Goal: Task Accomplishment & Management: Manage account settings

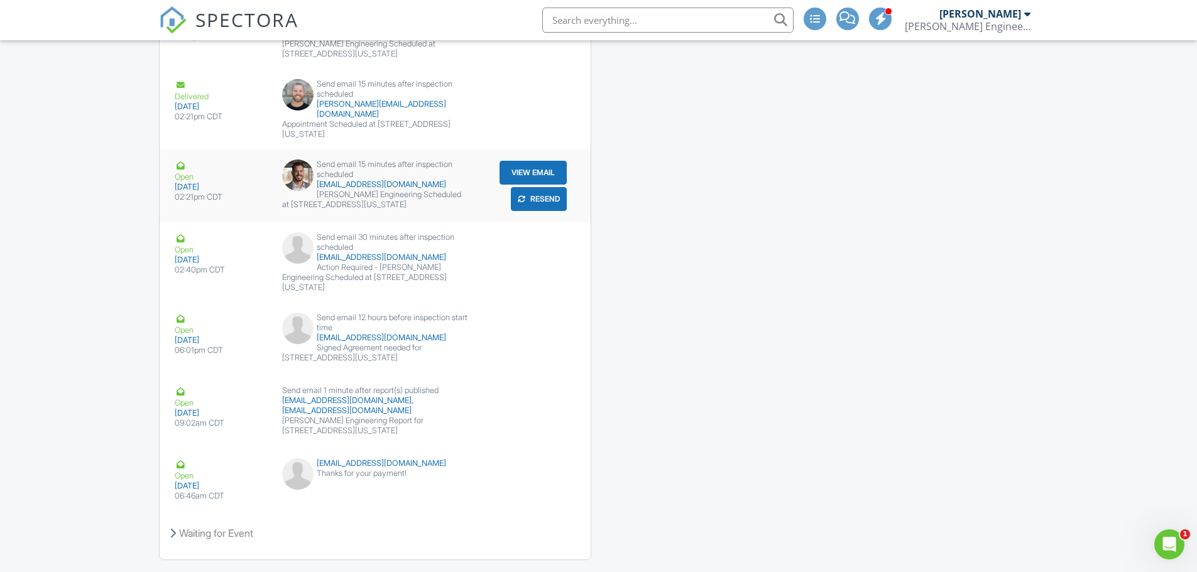
scroll to position [2041, 0]
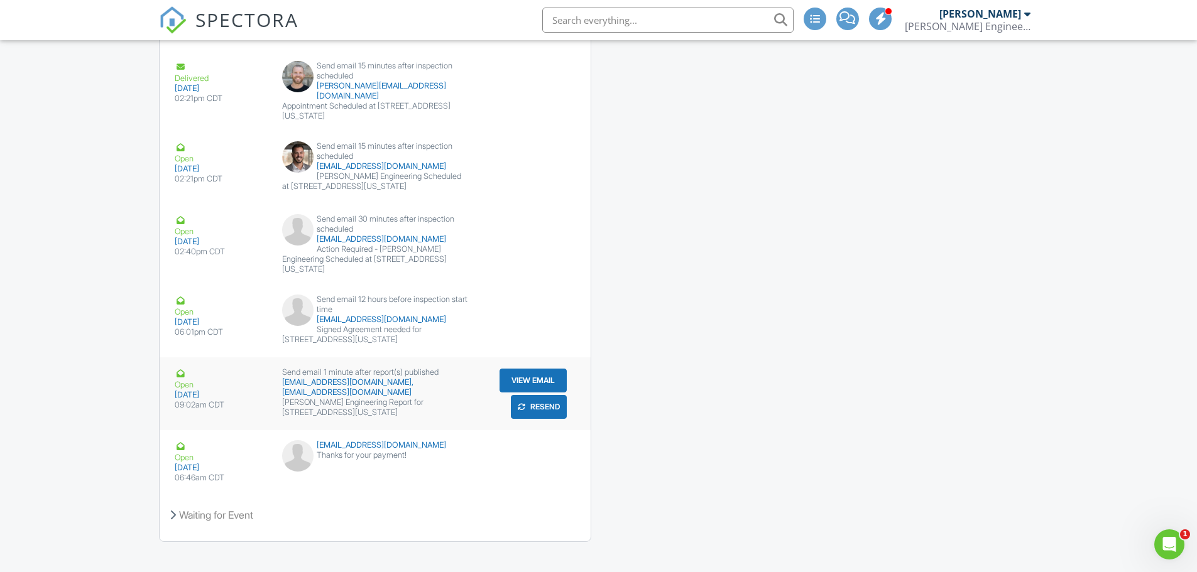
click at [532, 395] on button "Resend" at bounding box center [539, 407] width 56 height 24
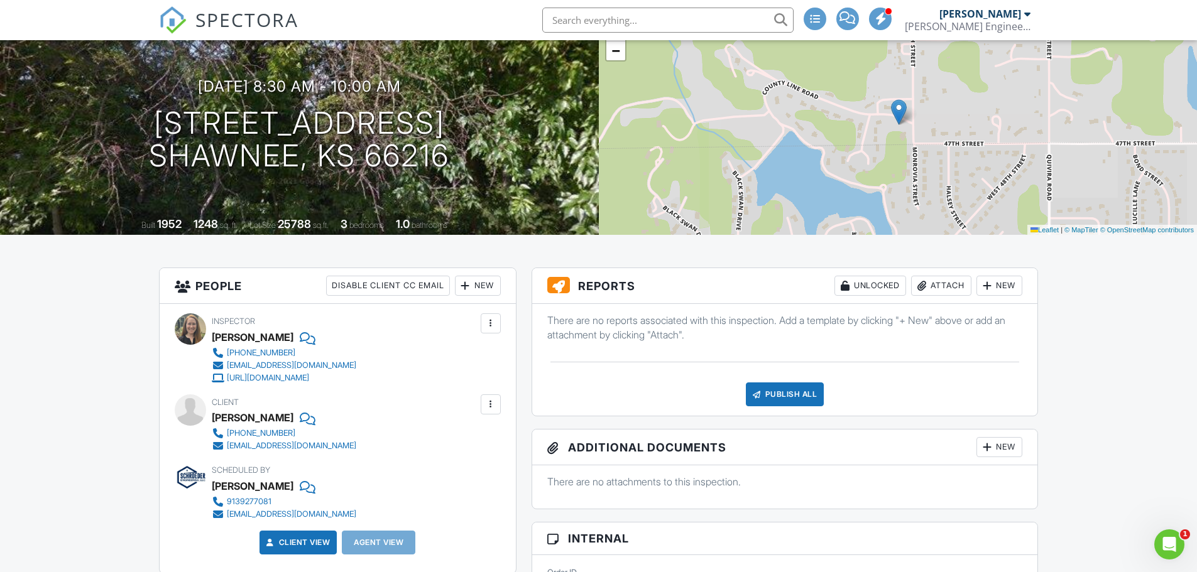
scroll to position [63, 0]
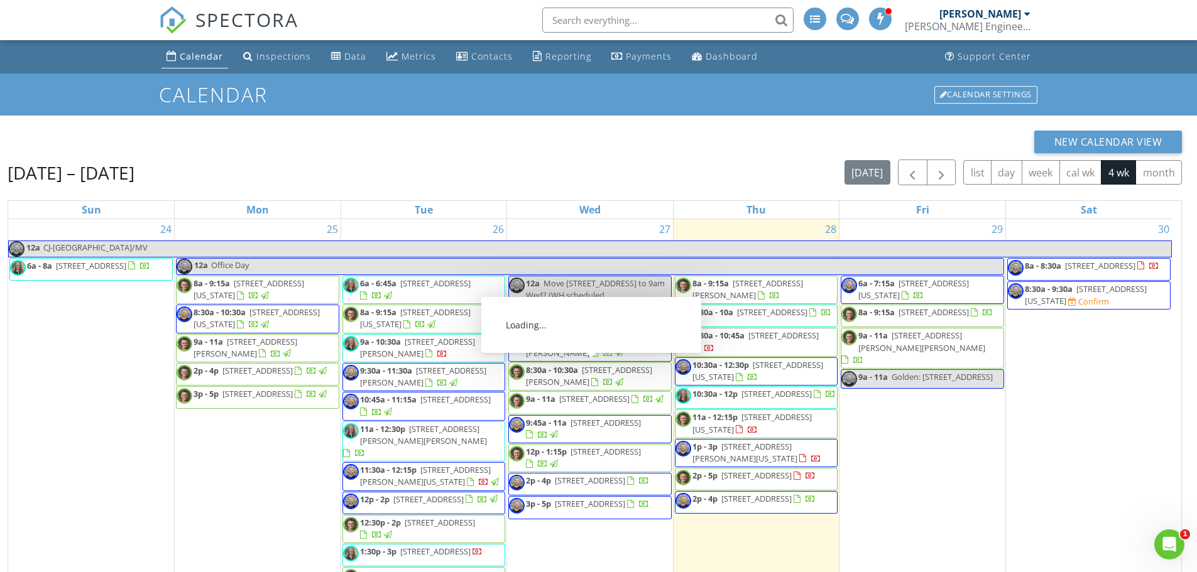
drag, startPoint x: 626, startPoint y: 303, endPoint x: 564, endPoint y: 464, distance: 172.7
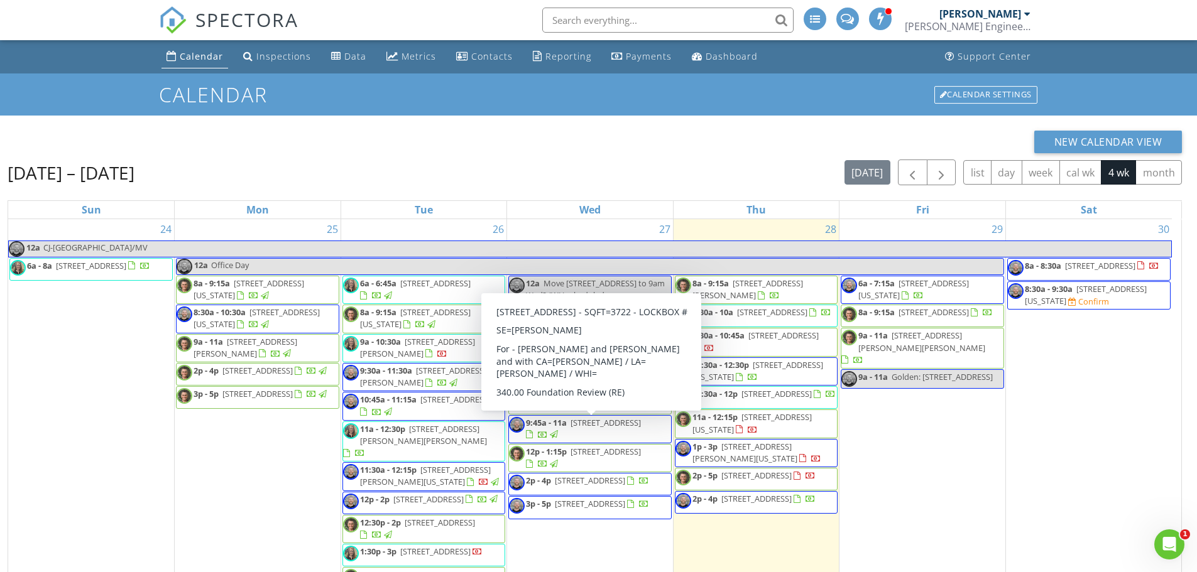
click at [715, 143] on div "New Calendar View" at bounding box center [595, 142] width 1174 height 23
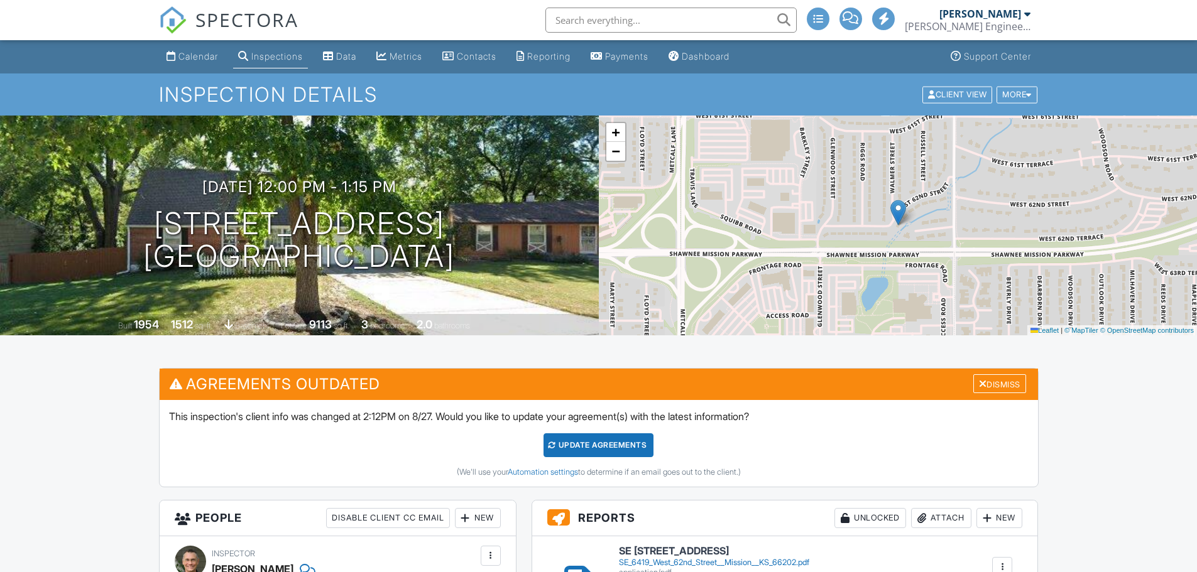
scroll to position [63, 0]
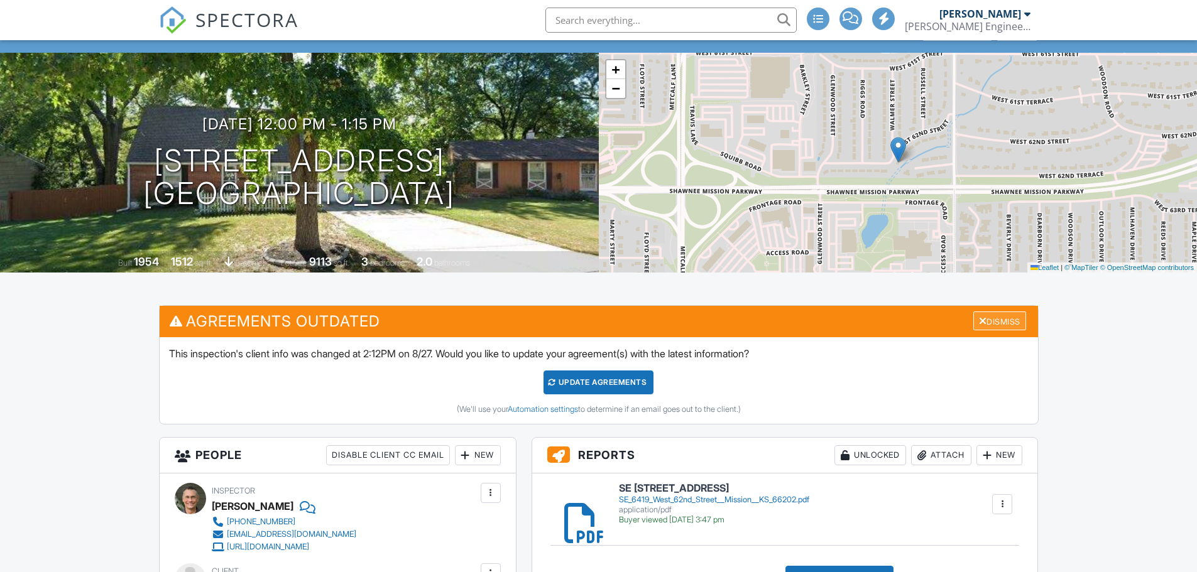
click at [998, 320] on div "Dismiss" at bounding box center [999, 321] width 53 height 19
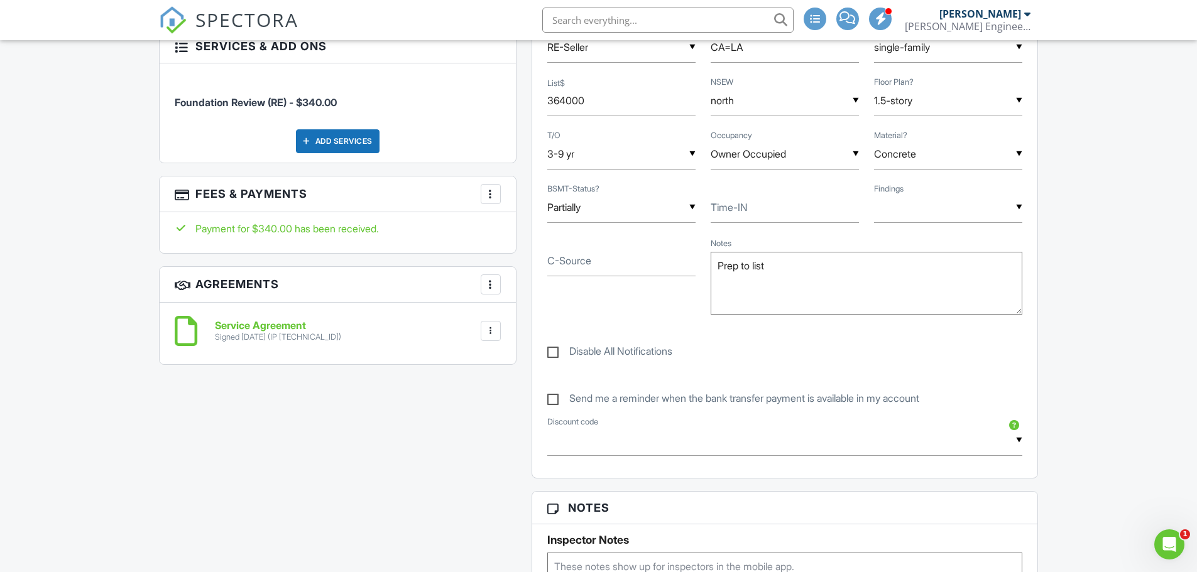
scroll to position [754, 0]
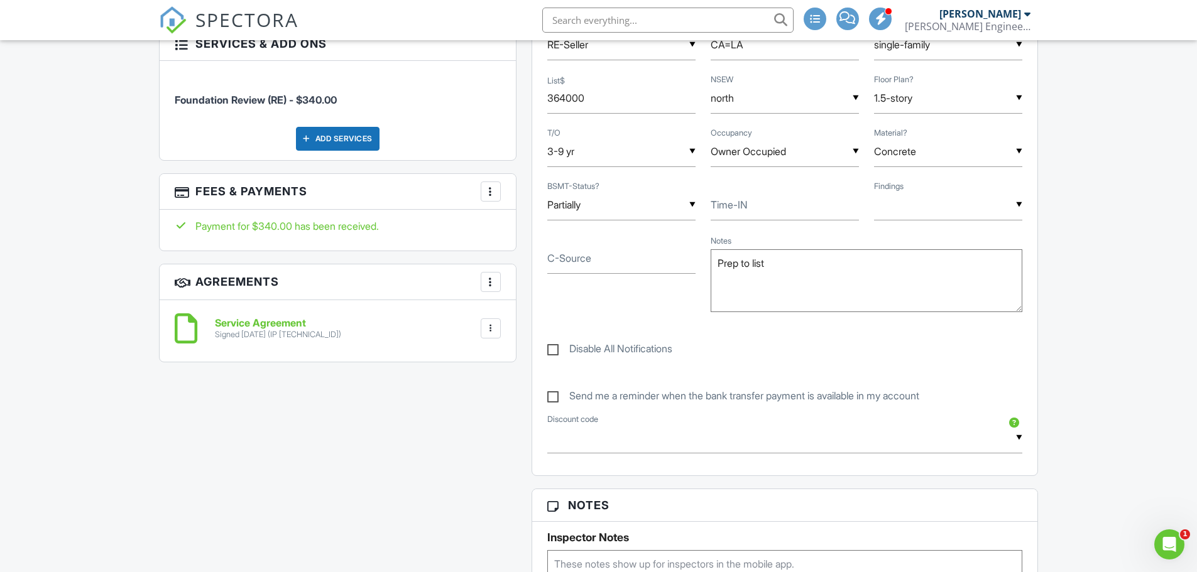
click at [496, 194] on div at bounding box center [490, 191] width 13 height 13
click at [526, 295] on li "View Invoice" at bounding box center [553, 292] width 131 height 31
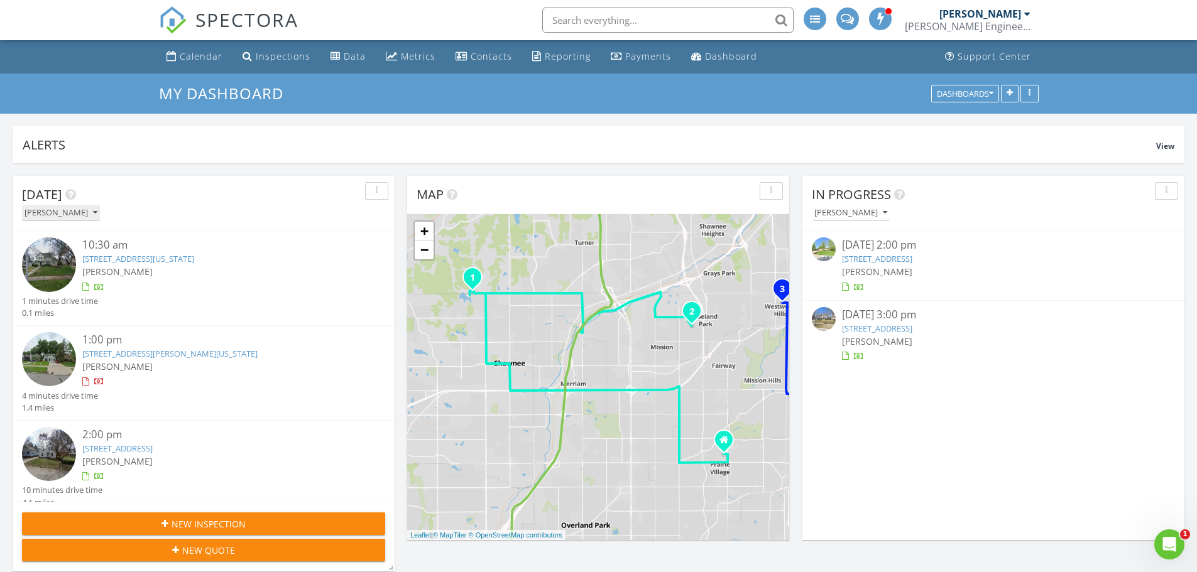
click at [97, 214] on icon "button" at bounding box center [95, 213] width 4 height 9
click at [74, 272] on div "[PERSON_NAME]" at bounding box center [71, 271] width 78 height 15
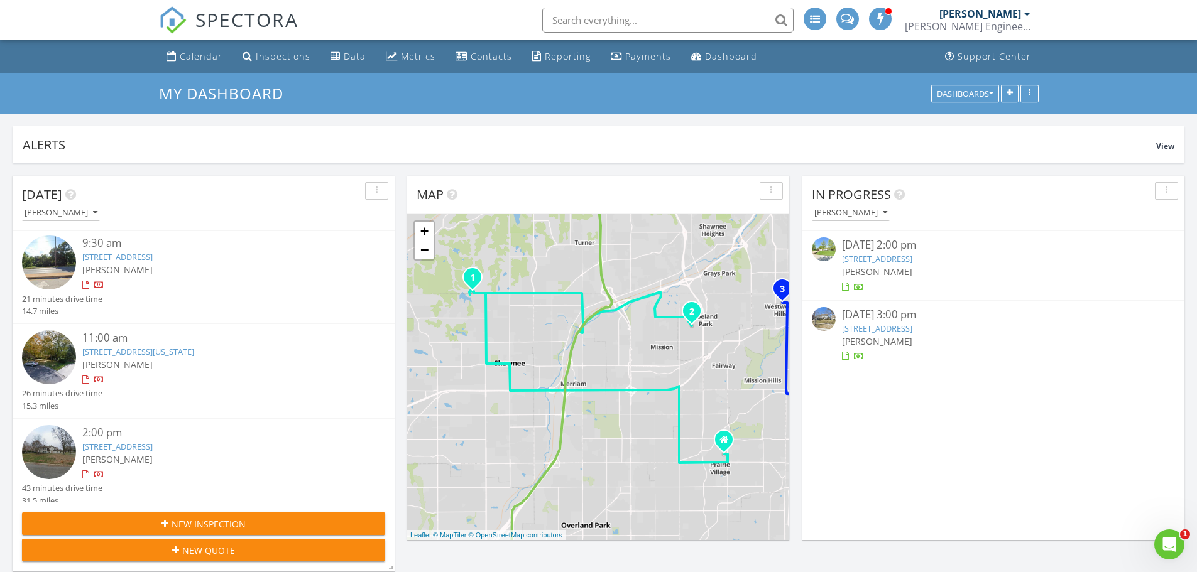
scroll to position [97, 0]
click at [89, 214] on button "[PERSON_NAME]" at bounding box center [61, 213] width 78 height 17
click at [64, 303] on div "[PERSON_NAME]" at bounding box center [71, 302] width 78 height 15
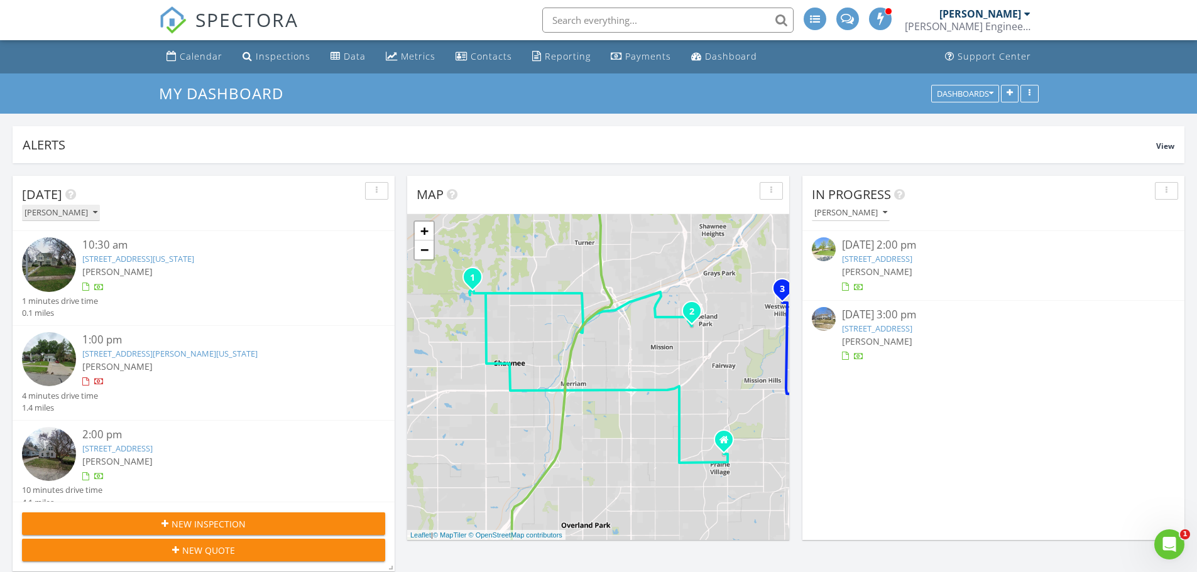
click at [97, 212] on icon "button" at bounding box center [95, 213] width 4 height 9
click at [80, 273] on div "[PERSON_NAME]" at bounding box center [71, 271] width 78 height 15
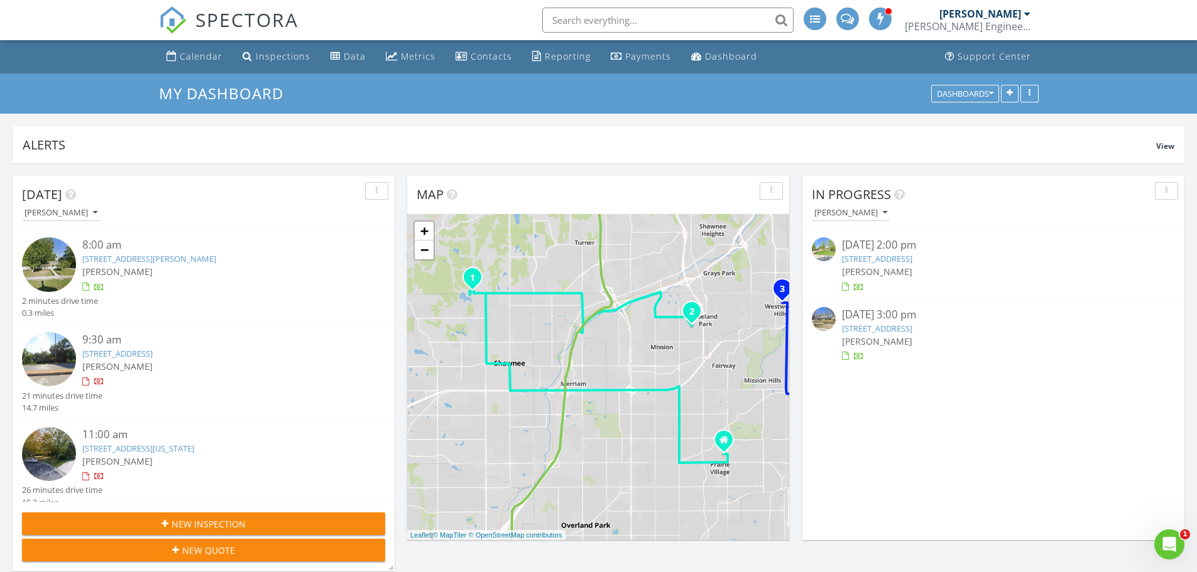
click at [91, 211] on div "[PERSON_NAME]" at bounding box center [208, 212] width 373 height 17
click at [93, 211] on icon "button" at bounding box center [95, 213] width 4 height 9
click at [59, 333] on div "[PERSON_NAME]" at bounding box center [71, 332] width 78 height 15
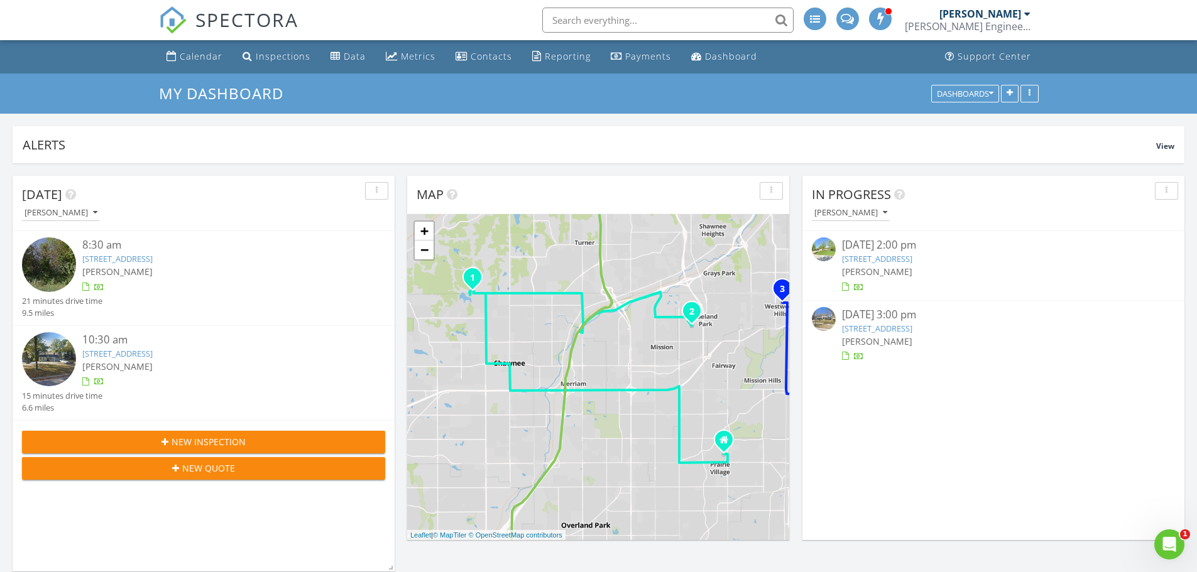
scroll to position [1257, 1216]
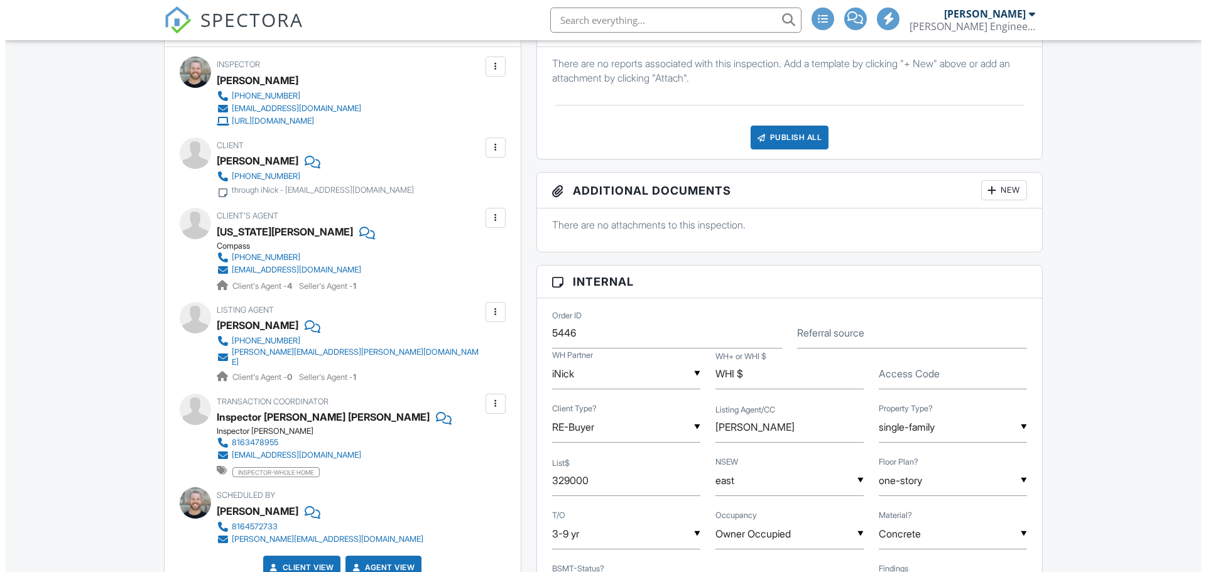
scroll to position [251, 0]
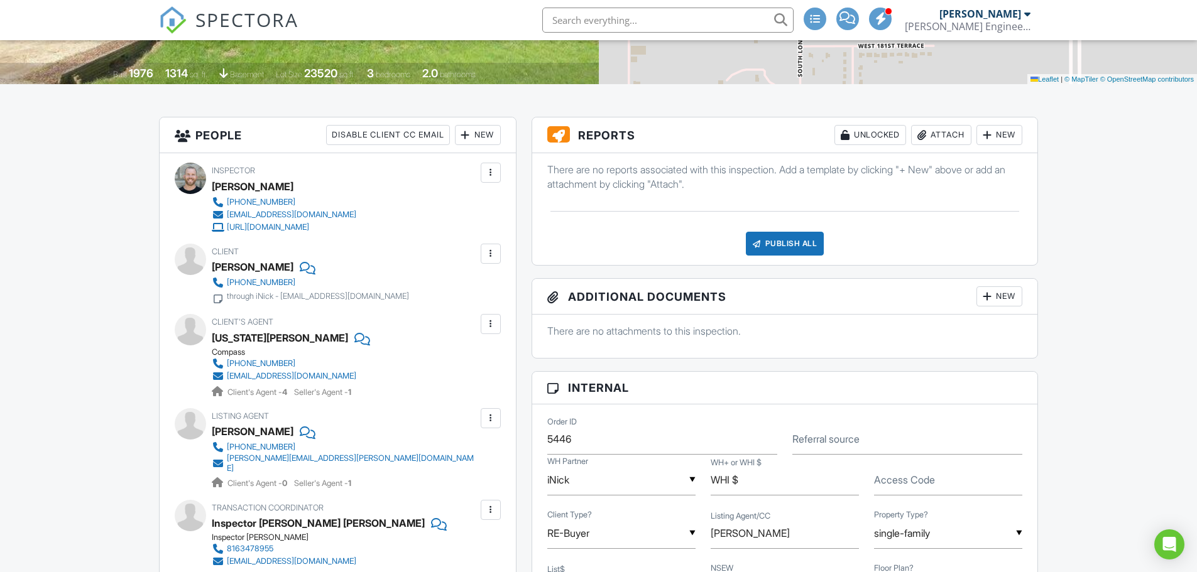
click at [940, 138] on div "Attach" at bounding box center [941, 135] width 60 height 20
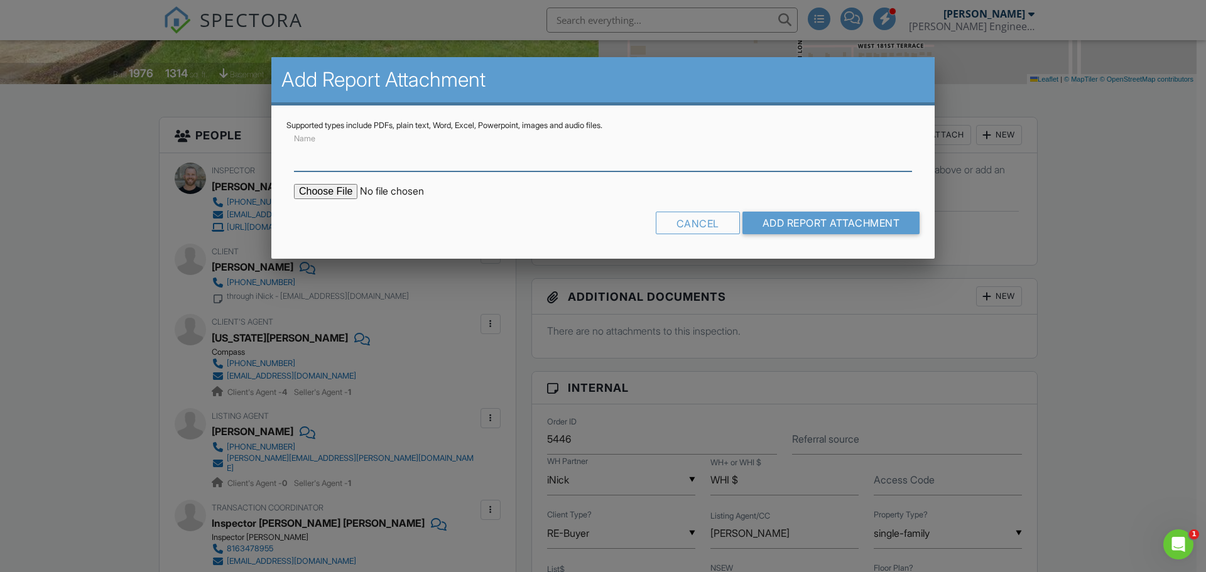
scroll to position [0, 0]
click at [338, 185] on input "file" at bounding box center [401, 191] width 214 height 15
type input "C:\fakepath\SE_21155 West 180th Street, Olathe, KS 66062.pdf"
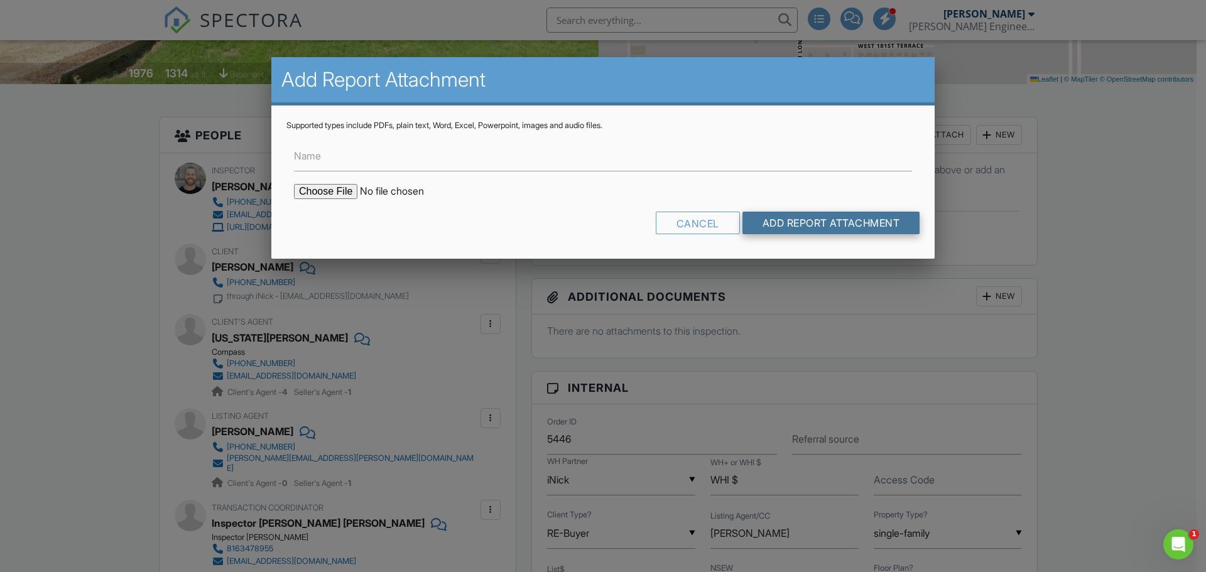
click at [777, 225] on input "Add Report Attachment" at bounding box center [832, 223] width 178 height 23
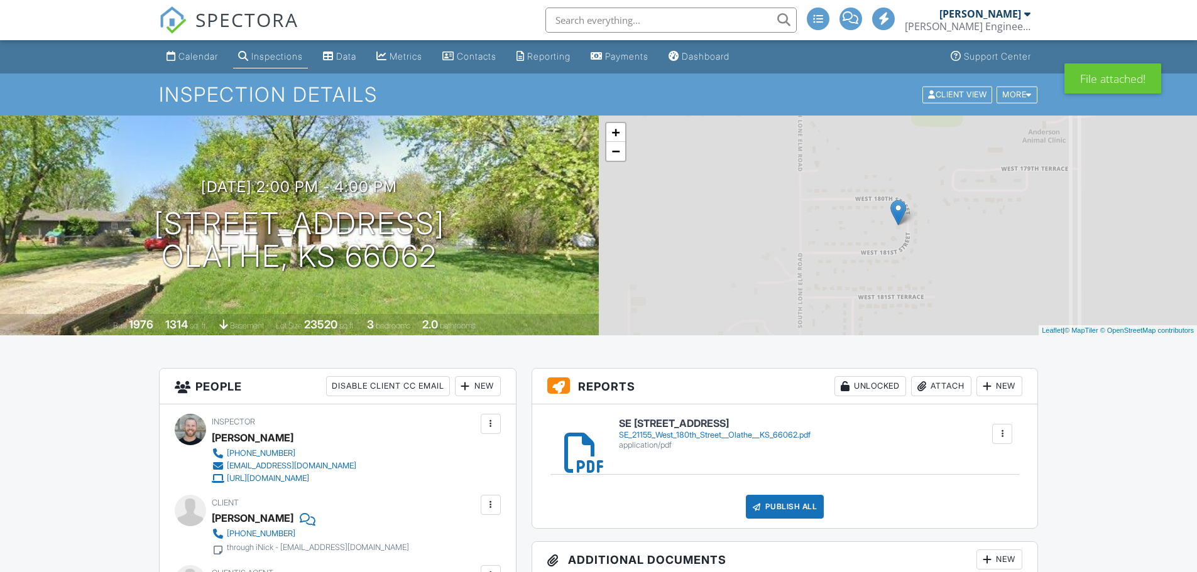
click at [788, 508] on div "Publish All" at bounding box center [785, 507] width 79 height 24
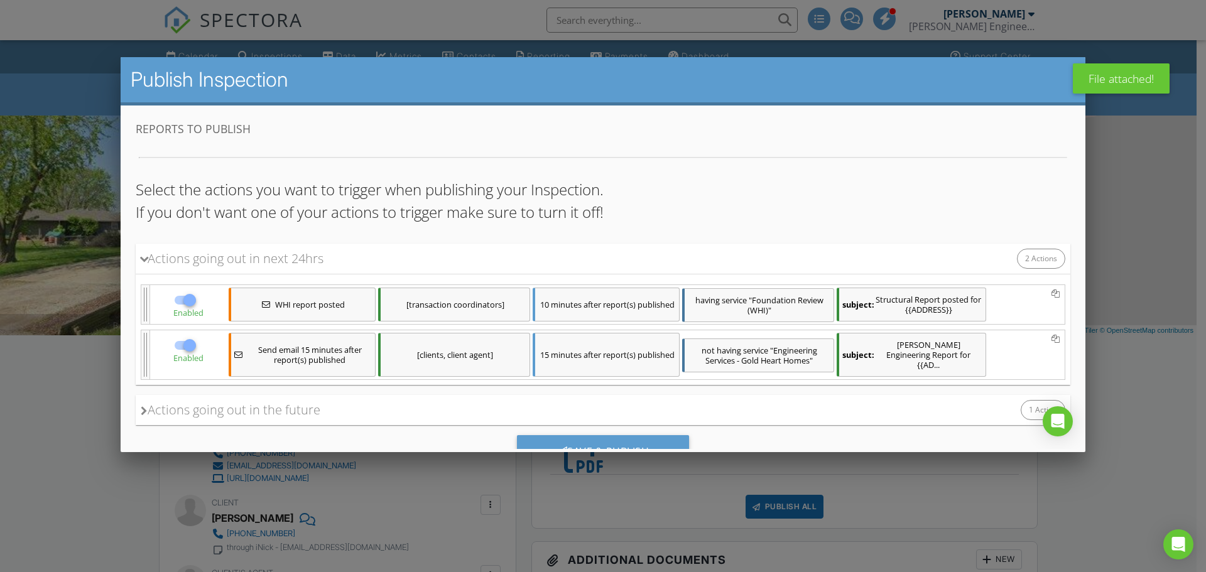
click at [565, 300] on div "10 minutes after report(s) published" at bounding box center [606, 305] width 147 height 34
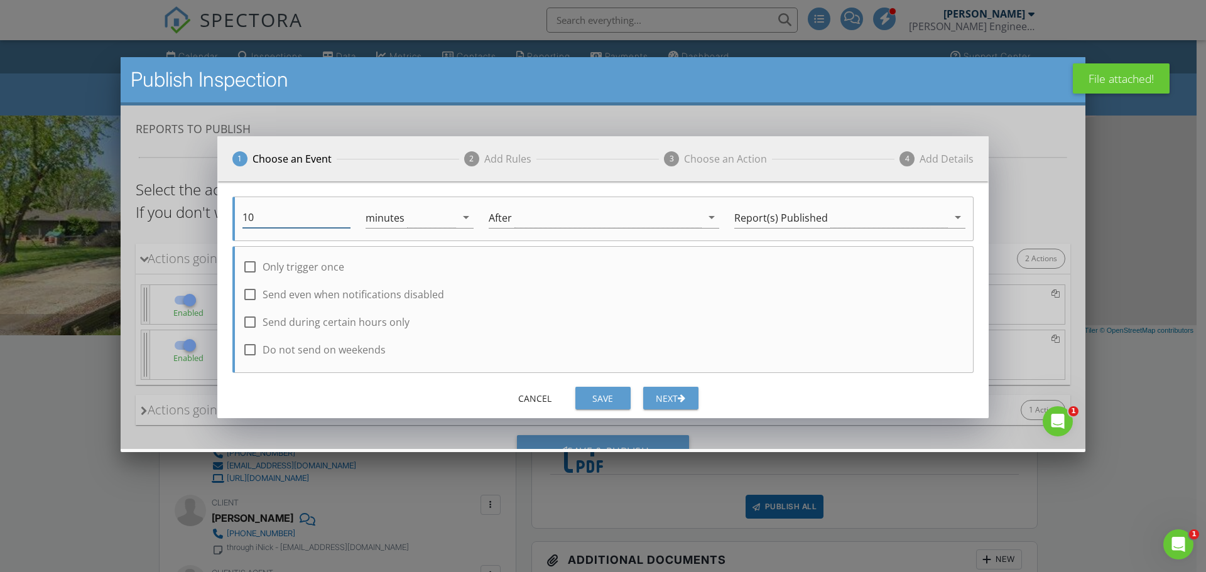
click at [263, 224] on input "10" at bounding box center [297, 217] width 108 height 21
type input "1"
click at [594, 393] on div "Save" at bounding box center [603, 398] width 35 height 13
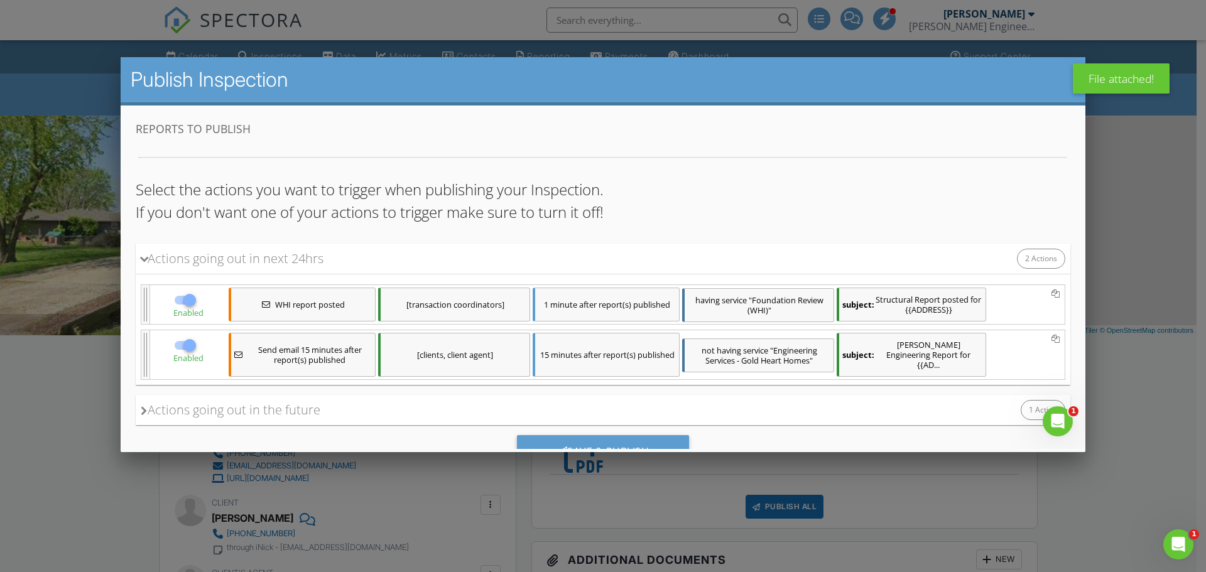
click at [620, 344] on div "15 minutes after report(s) published" at bounding box center [606, 355] width 147 height 44
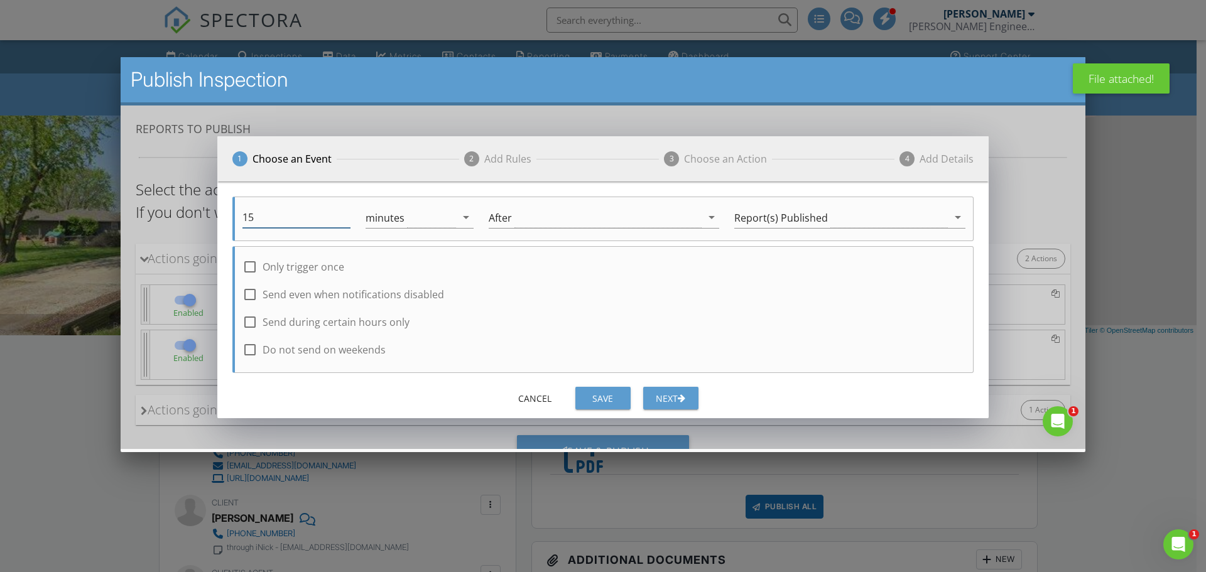
click at [319, 220] on input "15" at bounding box center [297, 217] width 108 height 21
type input "1"
click at [608, 398] on div "Save" at bounding box center [603, 398] width 35 height 13
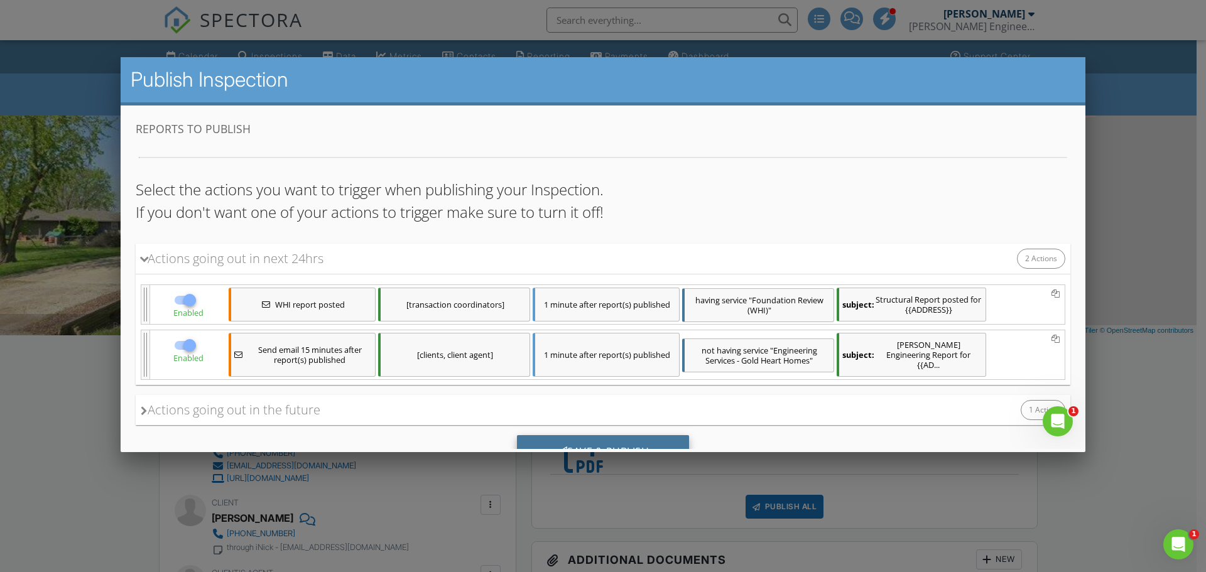
click at [600, 435] on div "Save & Publish" at bounding box center [603, 452] width 173 height 34
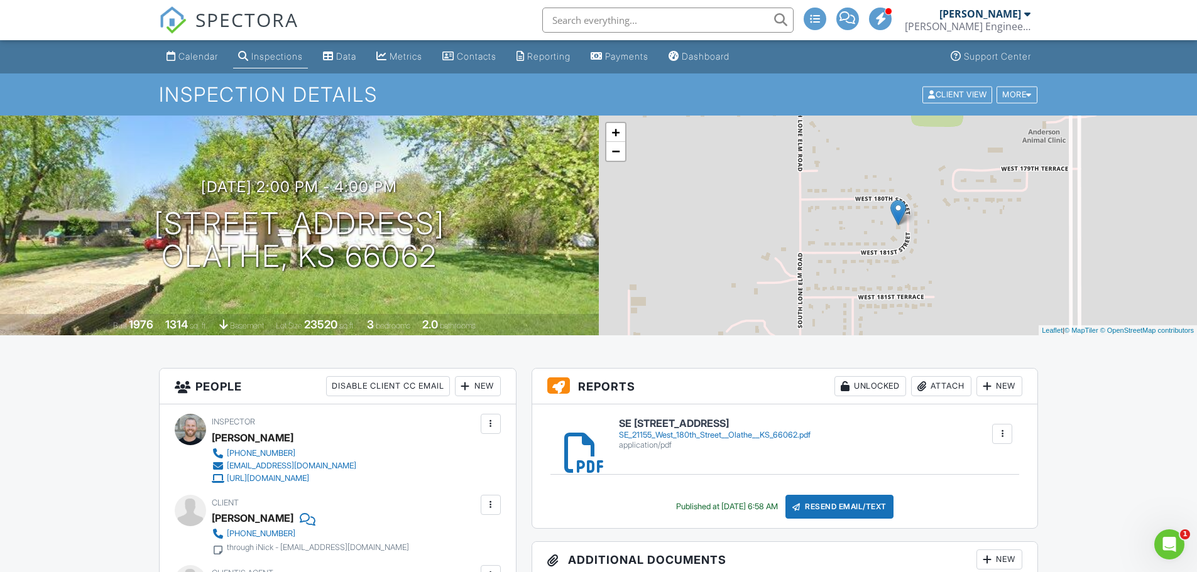
click at [582, 18] on input "text" at bounding box center [667, 20] width 251 height 25
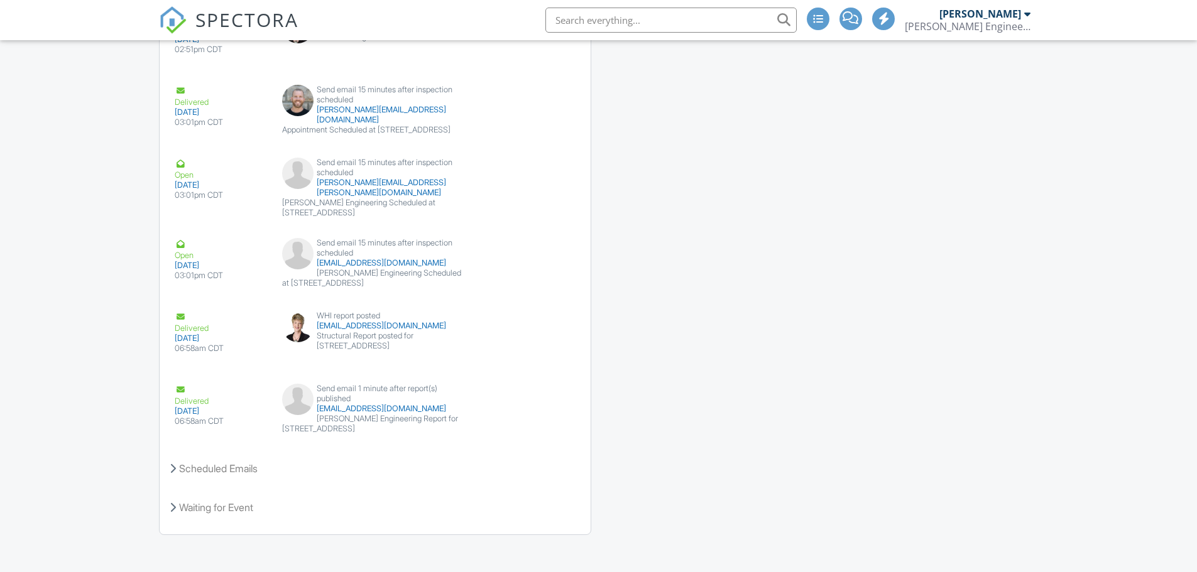
scroll to position [1950, 0]
click at [603, 23] on input "text" at bounding box center [667, 20] width 251 height 25
paste input "12502 Long Street, Overland Park, KS 66213"
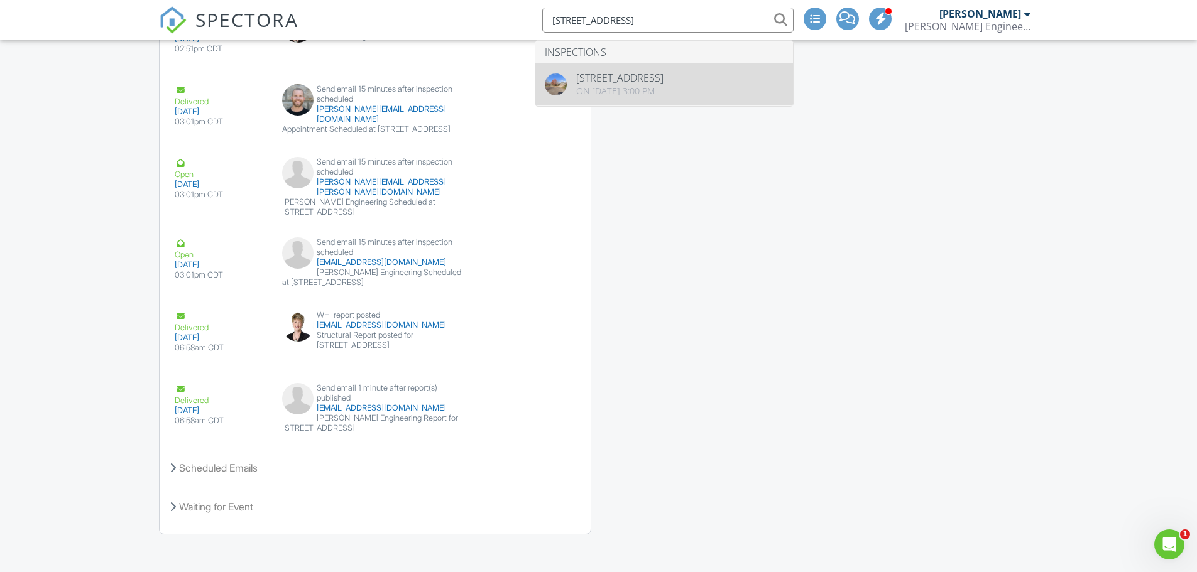
type input "12502 Long Street, Overland Park, KS 66213"
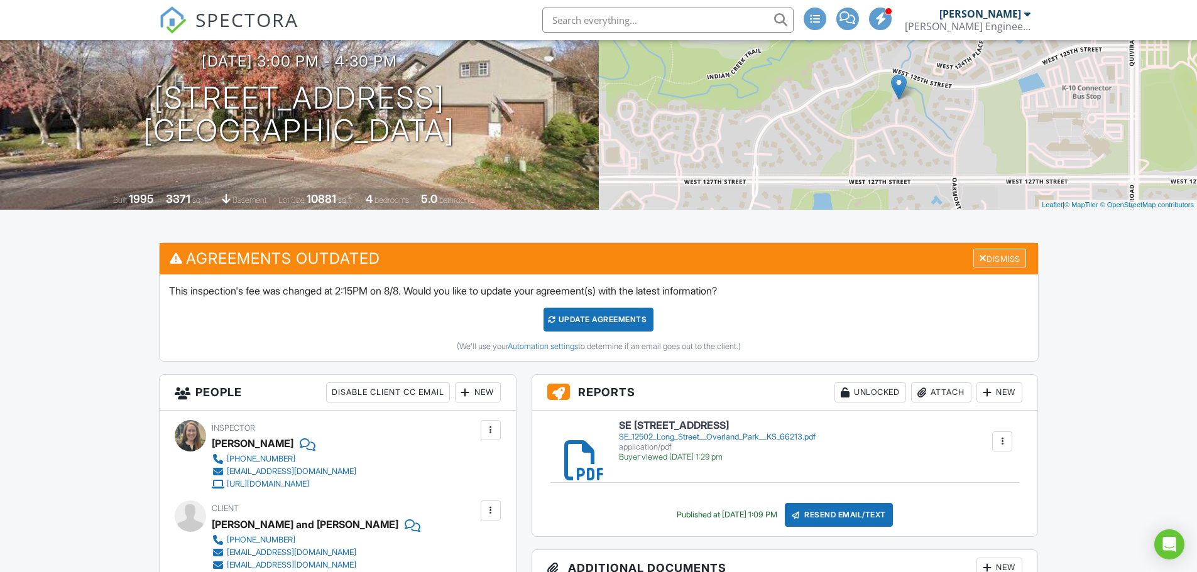
click at [983, 255] on div "Dismiss" at bounding box center [999, 258] width 53 height 19
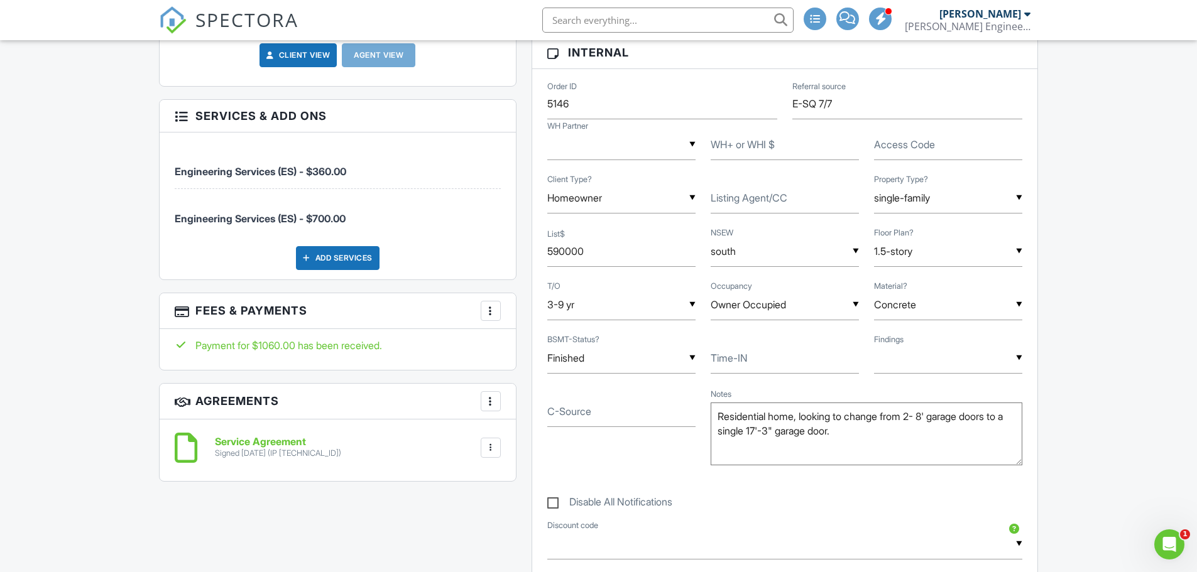
scroll to position [628, 0]
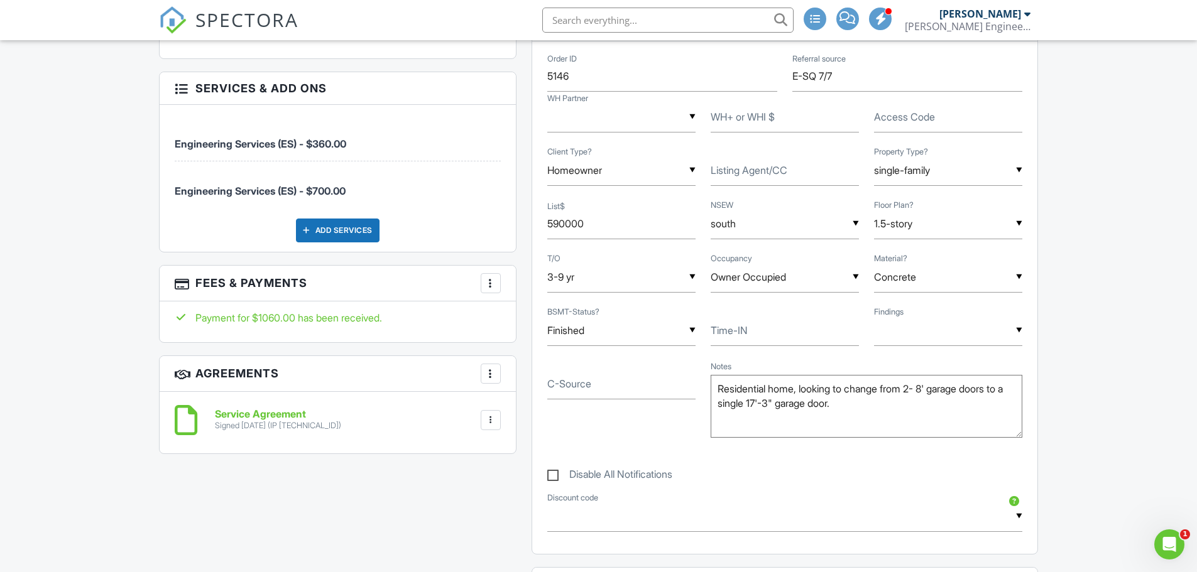
click at [494, 282] on div at bounding box center [490, 283] width 13 height 13
click at [516, 380] on li "View Invoice" at bounding box center [553, 384] width 131 height 31
